Goal: Go to known website: Access a specific website the user already knows

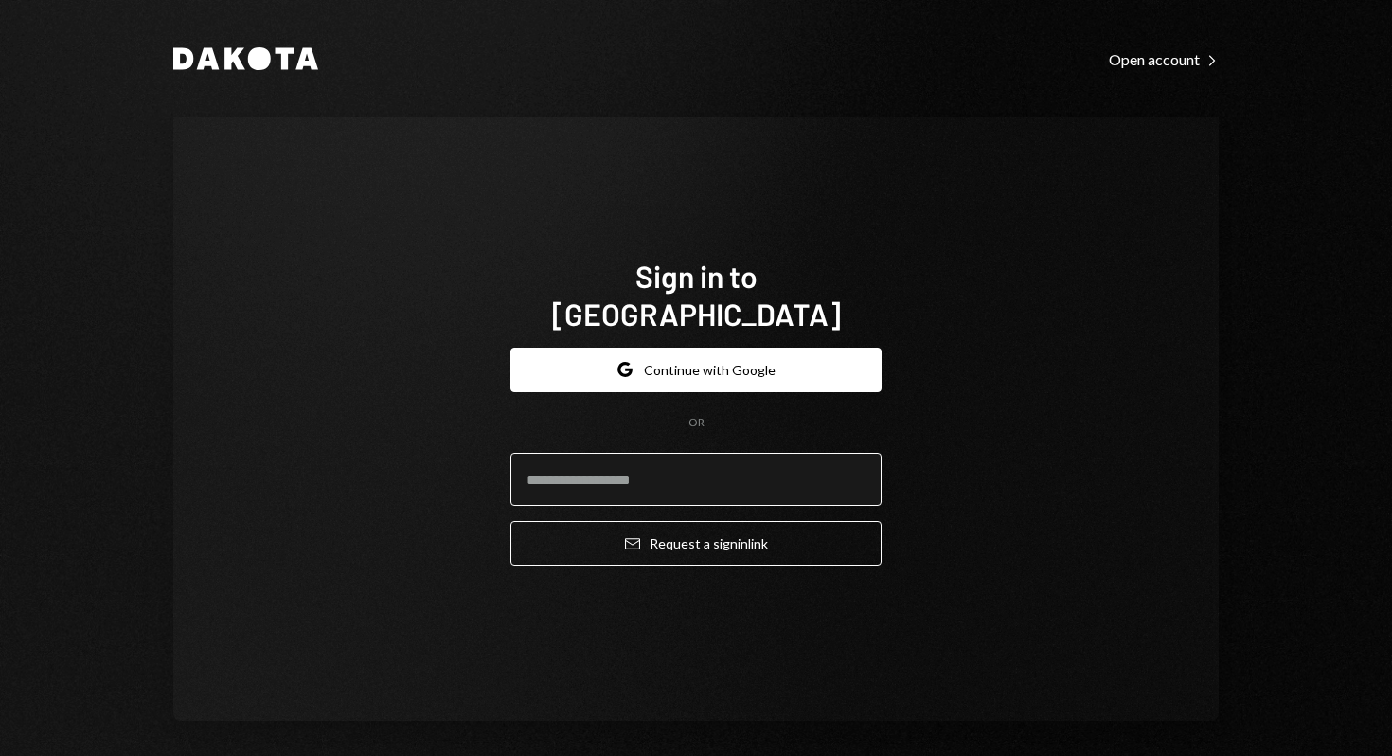
click at [656, 469] on input "email" at bounding box center [695, 479] width 371 height 53
paste input "**********"
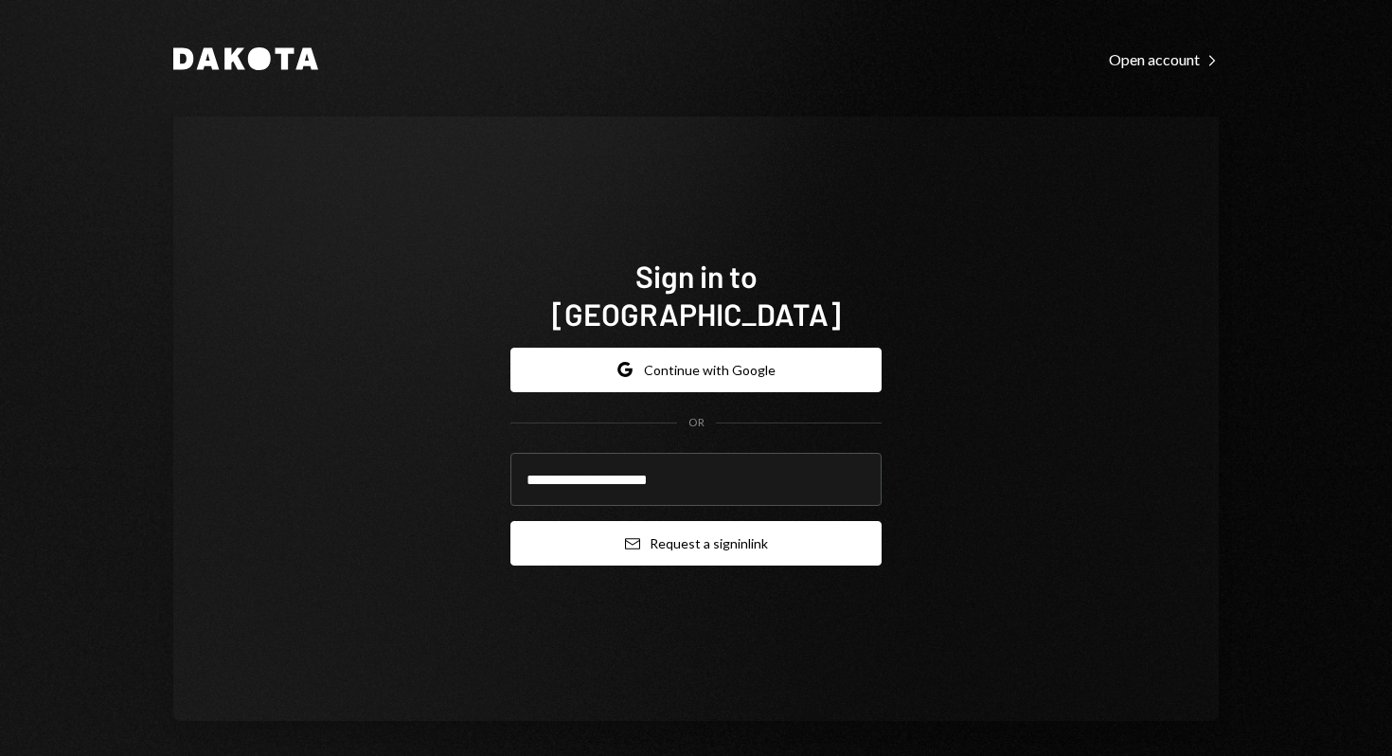
type input "**********"
click at [674, 521] on button "Email Request a sign in link" at bounding box center [695, 543] width 371 height 45
